Goal: Transaction & Acquisition: Subscribe to service/newsletter

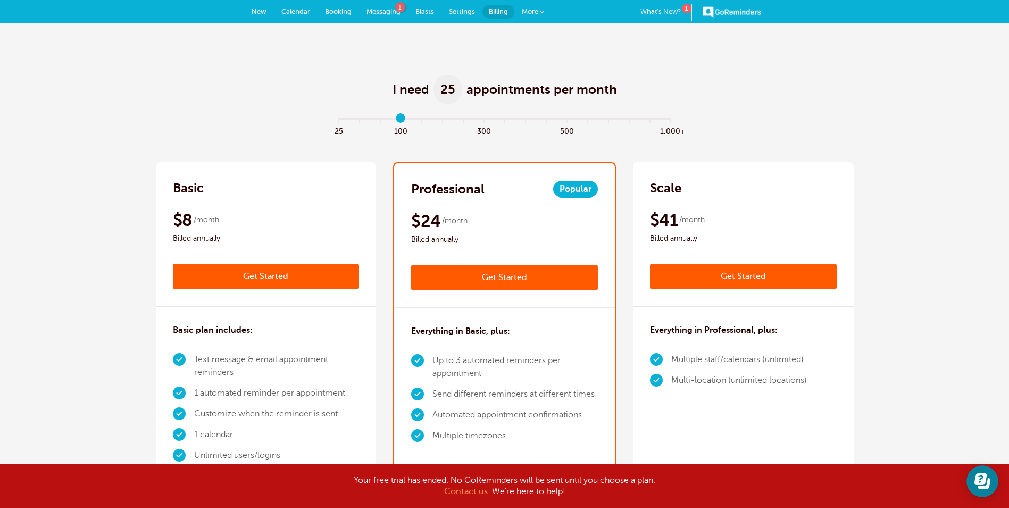
type input "3"
click at [404, 120] on input "range" at bounding box center [505, 121] width 344 height 2
click at [479, 278] on link "Get Started" at bounding box center [504, 277] width 187 height 26
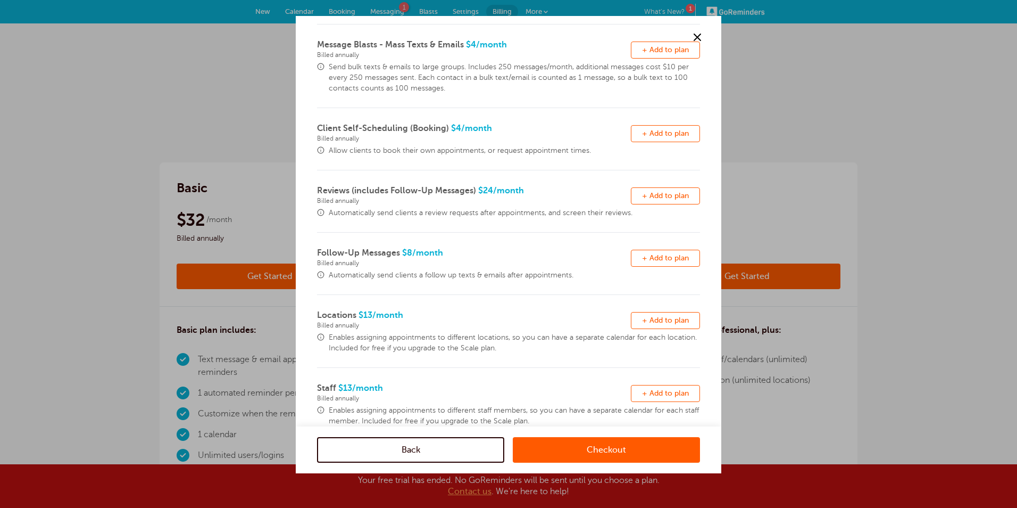
scroll to position [188, 0]
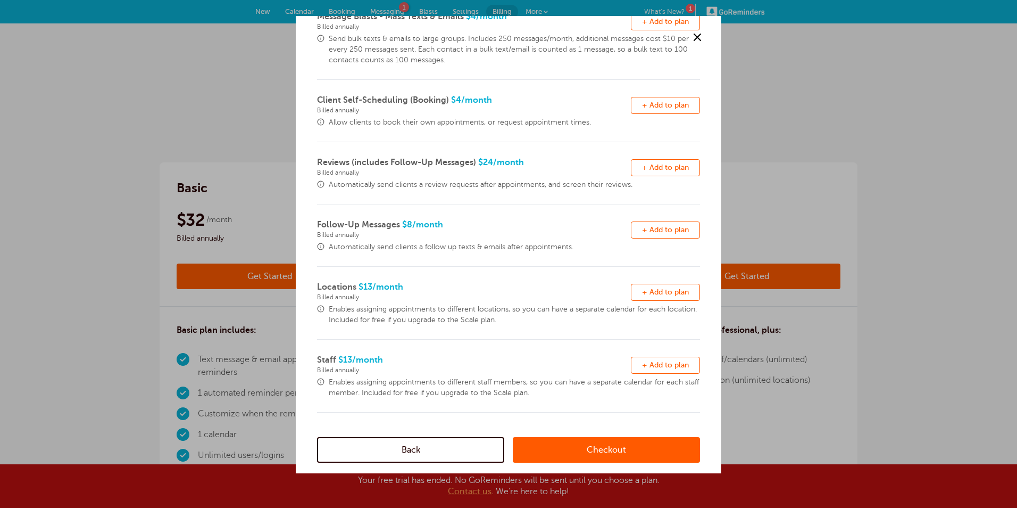
click at [578, 451] on link "Checkout" at bounding box center [606, 450] width 187 height 26
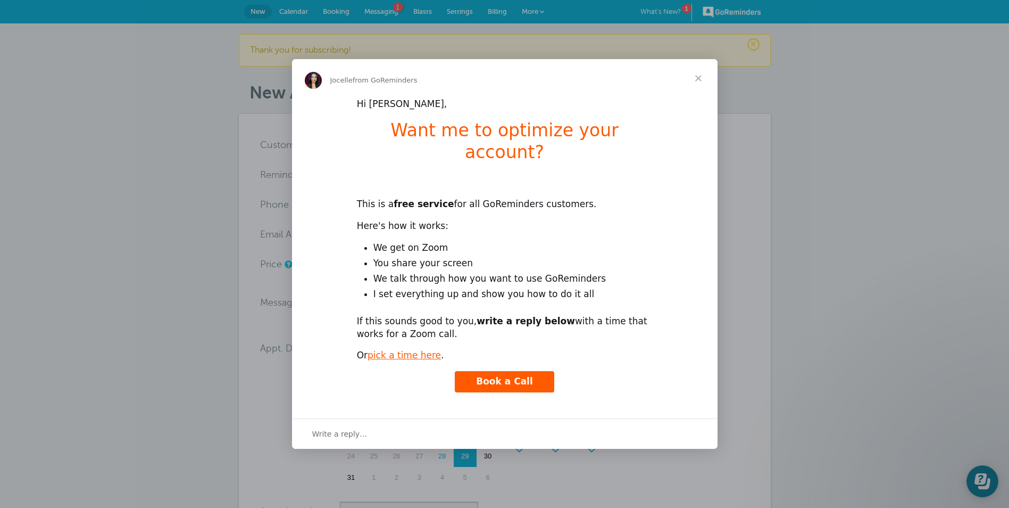
click at [704, 80] on span "Close" at bounding box center [698, 78] width 38 height 38
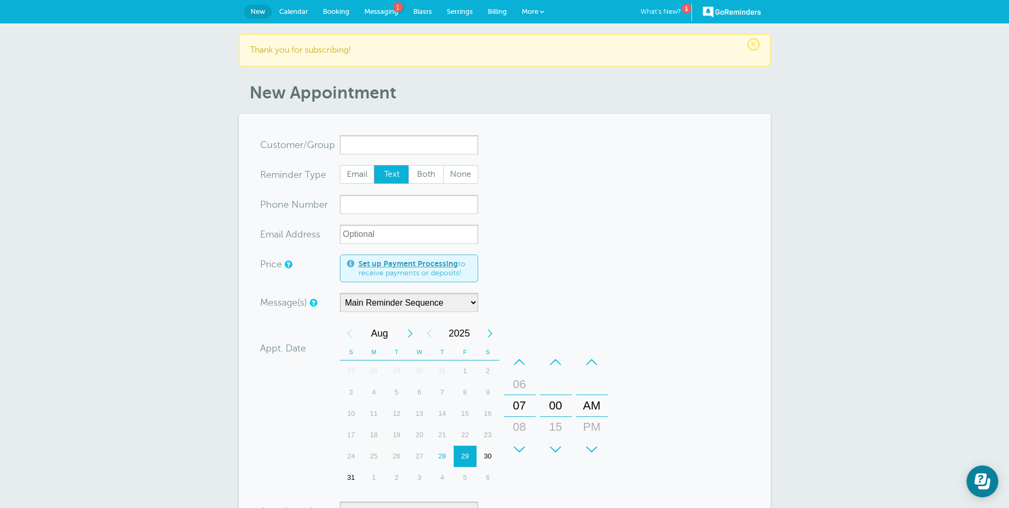
click at [389, 5] on link "Messaging 1" at bounding box center [381, 11] width 49 height 23
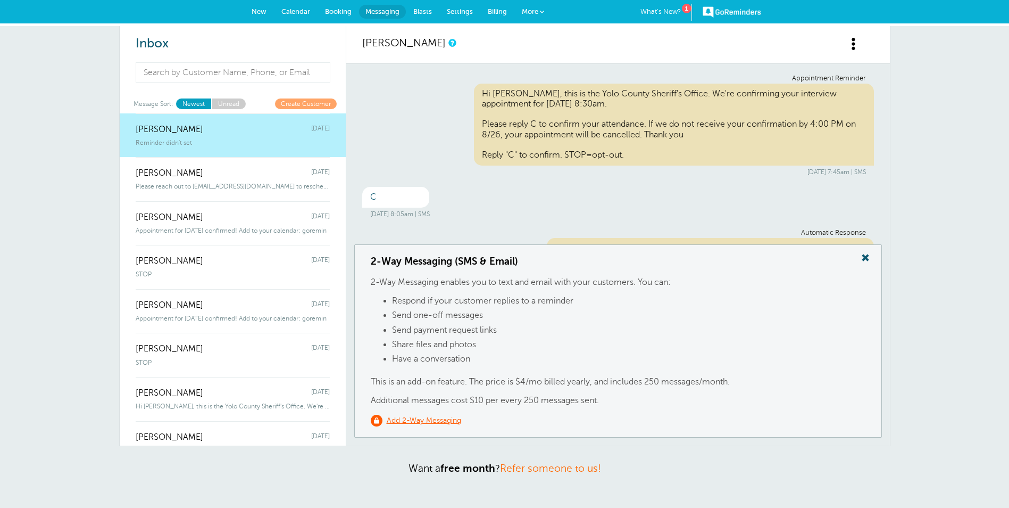
click at [931, 454] on div "Inbox Message Sort: Newest Unread Create Customer Jermaine Davis Wednesday Remi…" at bounding box center [504, 276] width 1009 height 501
